Goal: Information Seeking & Learning: Find specific fact

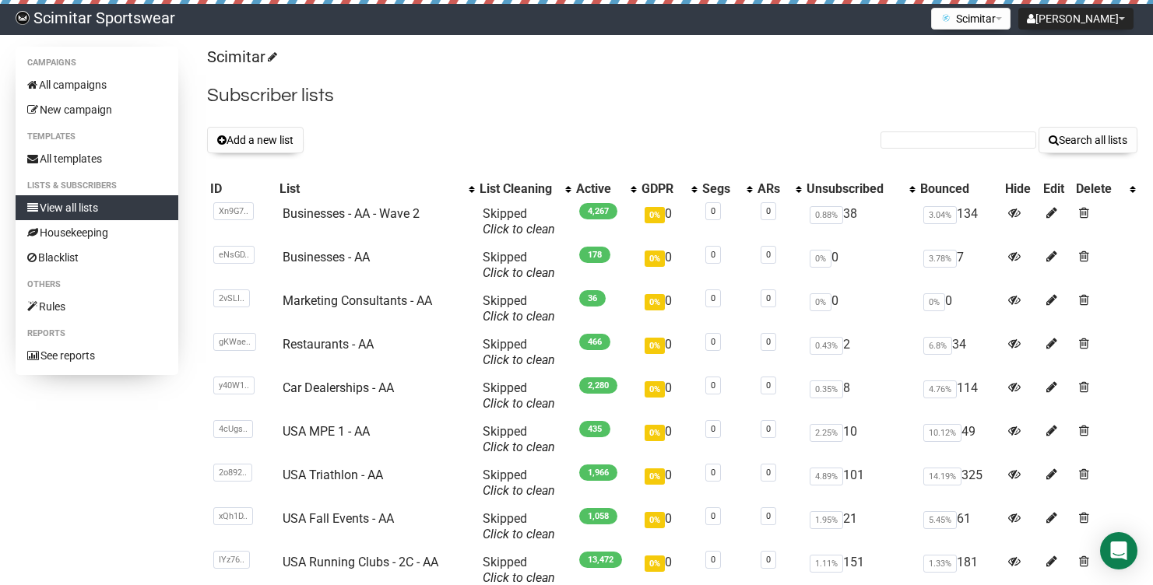
click at [961, 129] on form "Search all lists" at bounding box center [1008, 140] width 257 height 26
click at [963, 135] on input "text" at bounding box center [958, 140] width 156 height 17
paste input "[EMAIL_ADDRESS][DOMAIN_NAME]"
type input "[EMAIL_ADDRESS][DOMAIN_NAME]"
click at [1038, 127] on button "Search all lists" at bounding box center [1087, 140] width 99 height 26
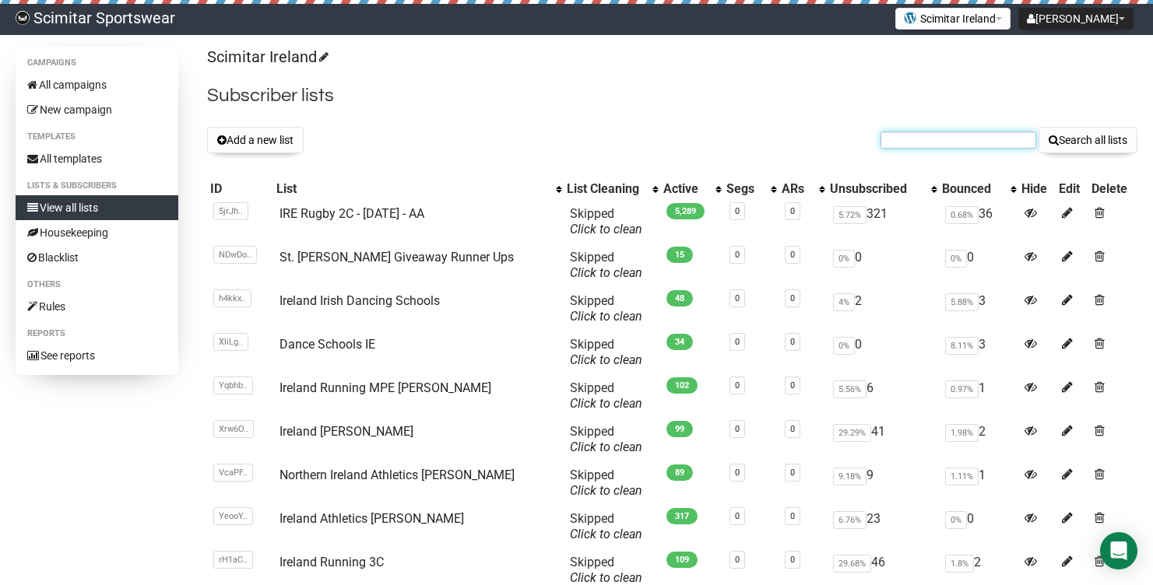
click at [946, 136] on input "text" at bounding box center [958, 140] width 156 height 17
paste input "[EMAIL_ADDRESS][DOMAIN_NAME]"
type input "[EMAIL_ADDRESS][DOMAIN_NAME]"
click at [1038, 127] on button "Search all lists" at bounding box center [1087, 140] width 99 height 26
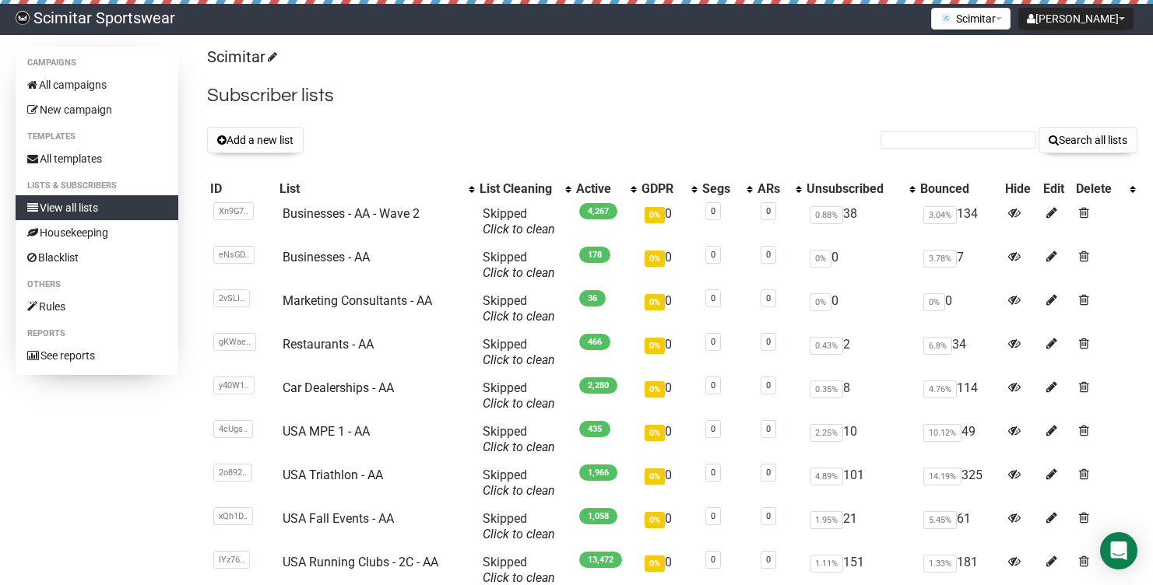
click at [974, 130] on form "Search all lists" at bounding box center [1008, 140] width 257 height 26
click at [974, 135] on input "text" at bounding box center [958, 140] width 156 height 17
paste input "marathon@gulfwinds.org"
type input "marathon@gulfwinds.org"
click at [1038, 127] on button "Search all lists" at bounding box center [1087, 140] width 99 height 26
